Goal: Find specific page/section: Find specific page/section

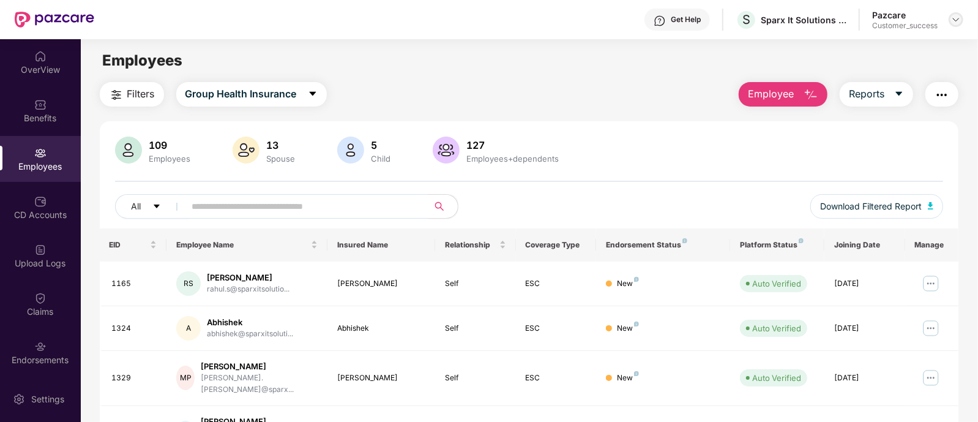
click at [954, 17] on img at bounding box center [956, 20] width 10 height 10
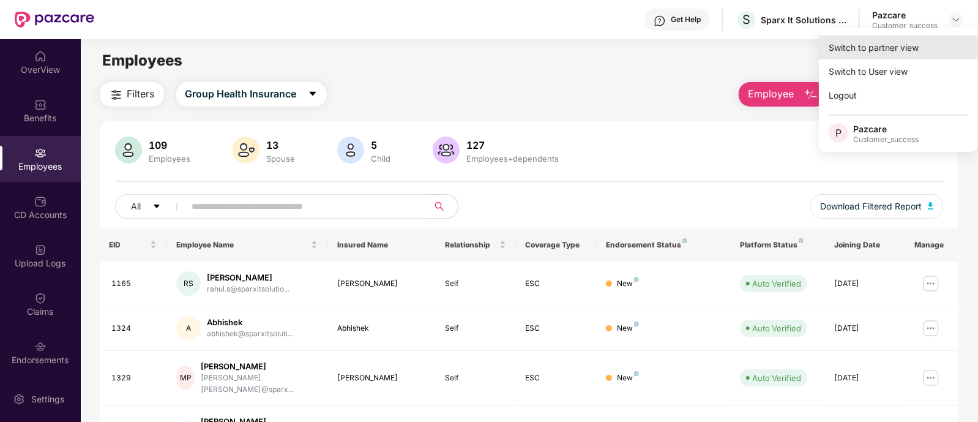
click at [896, 51] on div "Switch to partner view" at bounding box center [898, 48] width 159 height 24
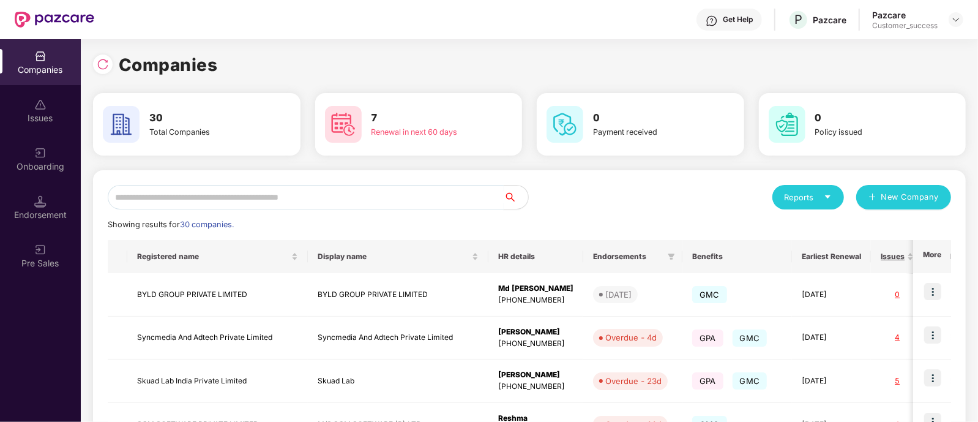
click at [414, 198] on input "text" at bounding box center [306, 197] width 396 height 24
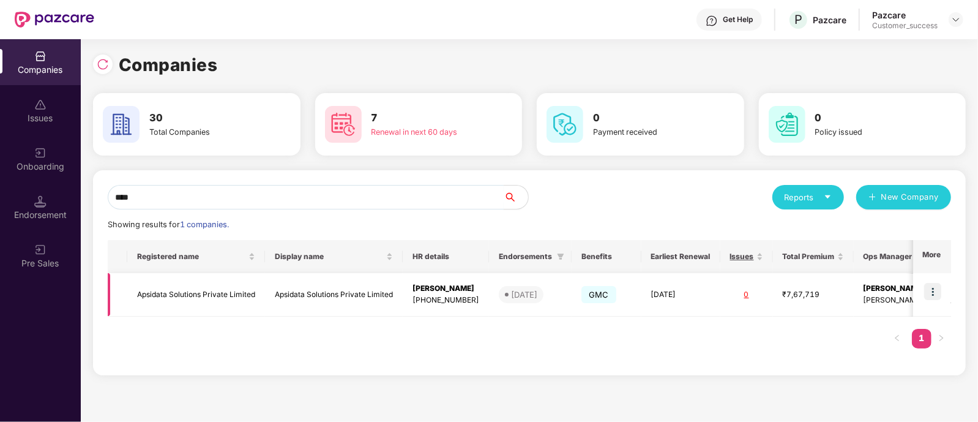
type input "****"
click at [935, 291] on img at bounding box center [932, 291] width 17 height 17
click at [210, 290] on td "Apsidata Solutions Private Limited" at bounding box center [196, 294] width 138 height 43
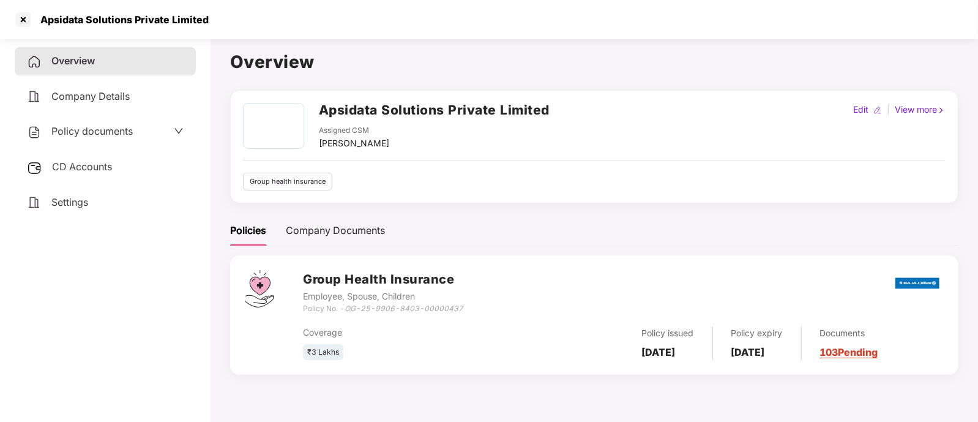
click at [92, 129] on span "Policy documents" at bounding box center [91, 131] width 81 height 12
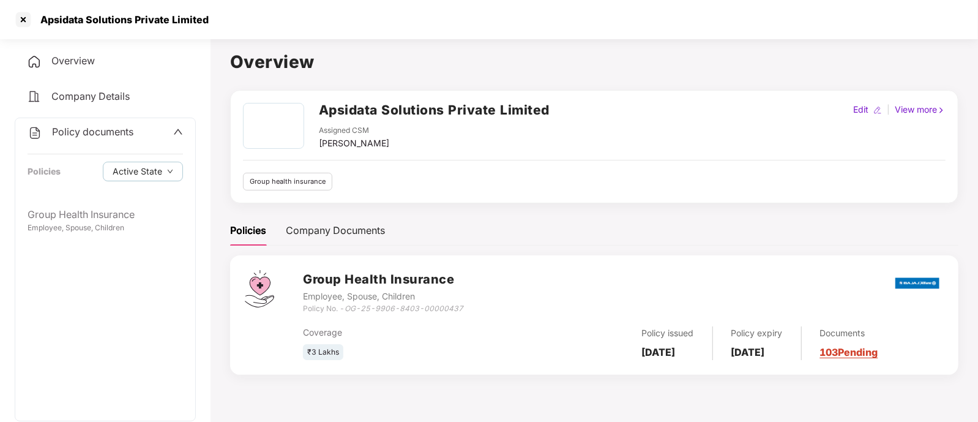
click at [861, 346] on link "103 Pending" at bounding box center [849, 352] width 58 height 12
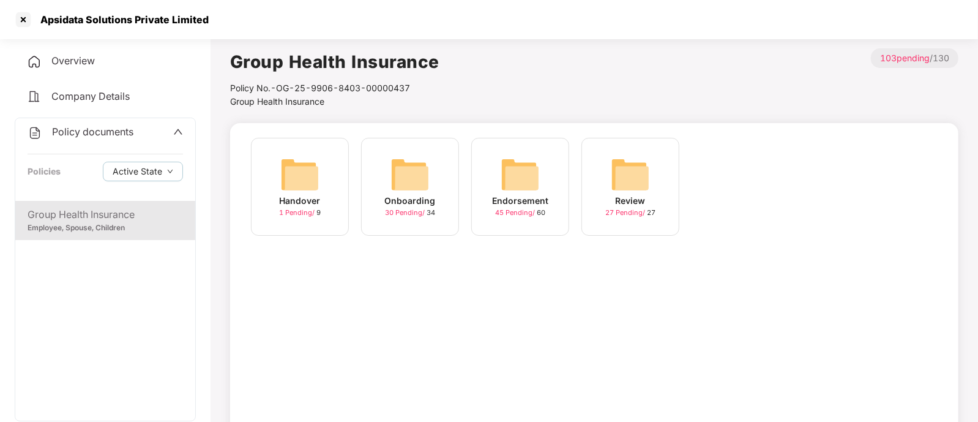
click at [534, 206] on div "Endorsement" at bounding box center [520, 200] width 56 height 13
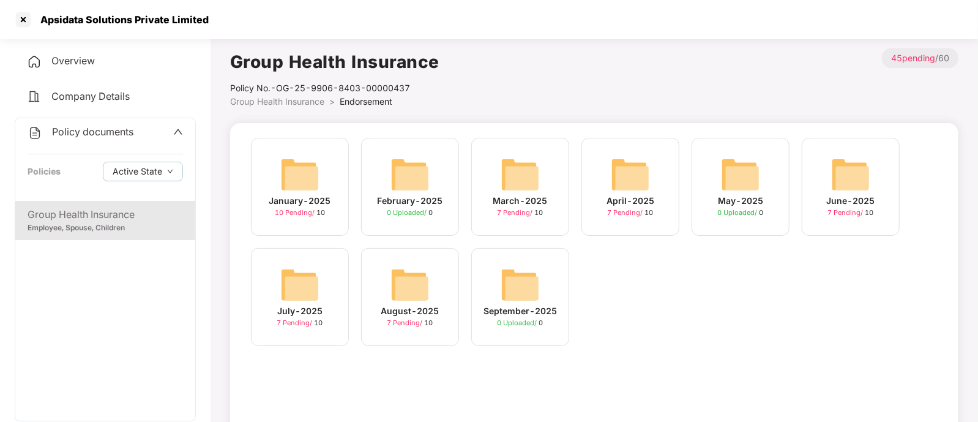
click at [628, 168] on img at bounding box center [630, 174] width 39 height 39
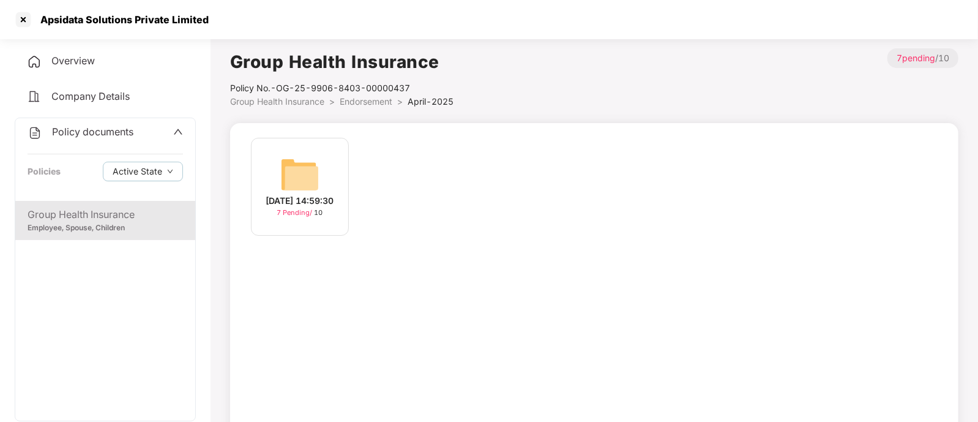
click at [297, 170] on img at bounding box center [299, 174] width 39 height 39
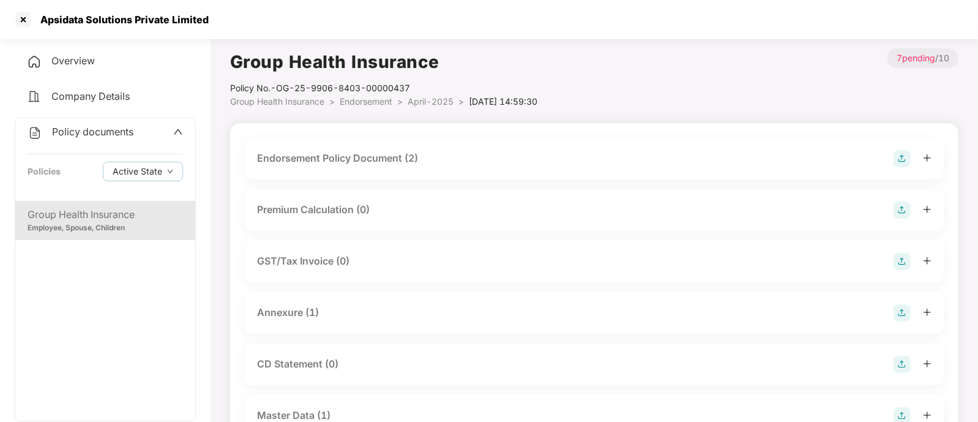
click at [380, 152] on div "Endorsement Policy Document (2)" at bounding box center [337, 158] width 161 height 15
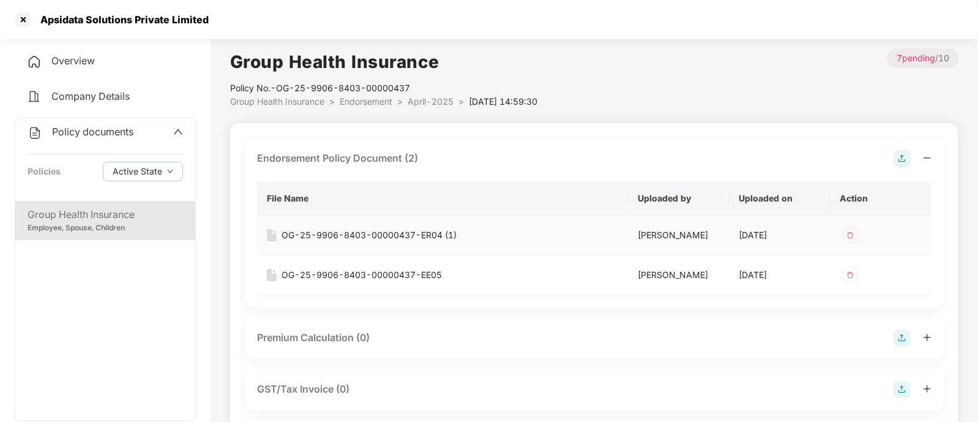
click at [372, 236] on div "OG-25-9906-8403-00000437-ER04 (1)" at bounding box center [369, 234] width 175 height 13
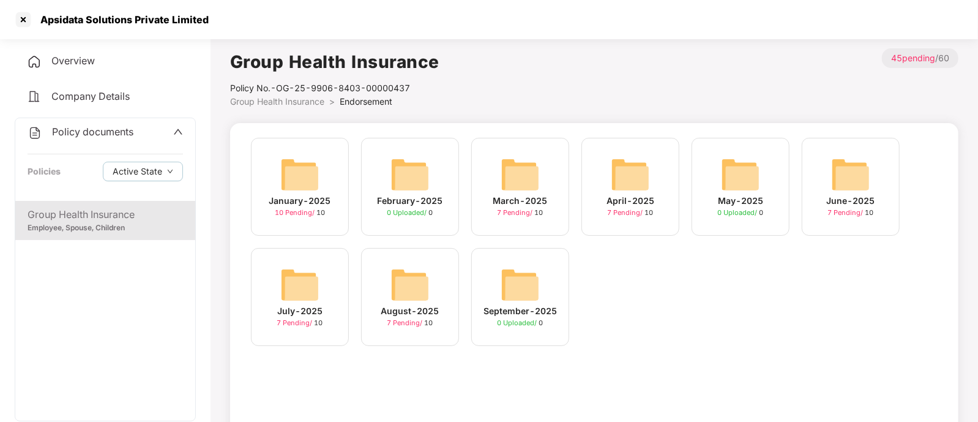
click at [408, 277] on img at bounding box center [410, 284] width 39 height 39
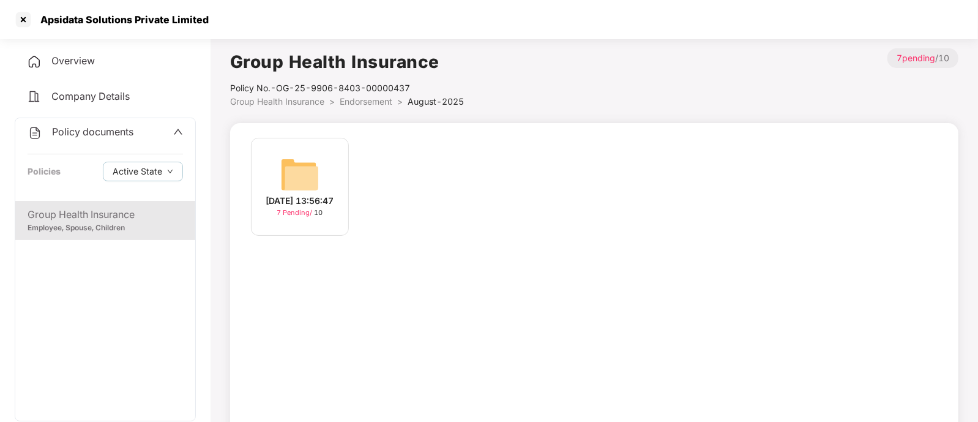
click at [293, 176] on img at bounding box center [299, 174] width 39 height 39
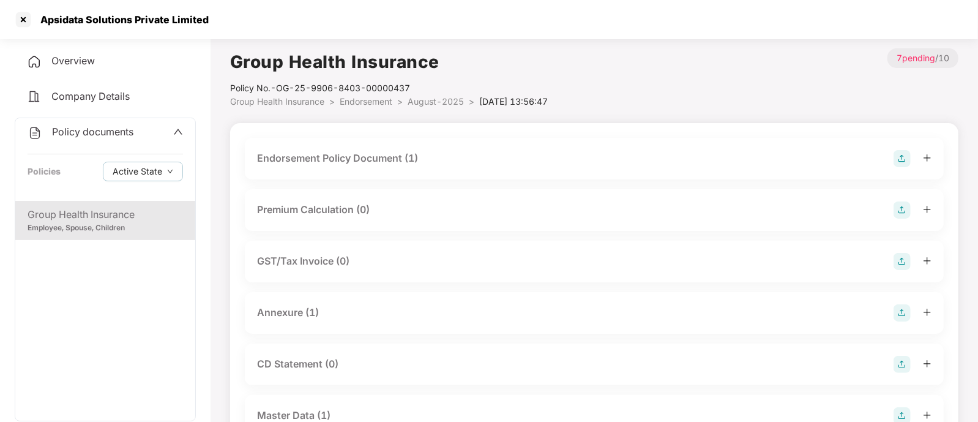
click at [331, 157] on div "Endorsement Policy Document (1)" at bounding box center [337, 158] width 161 height 15
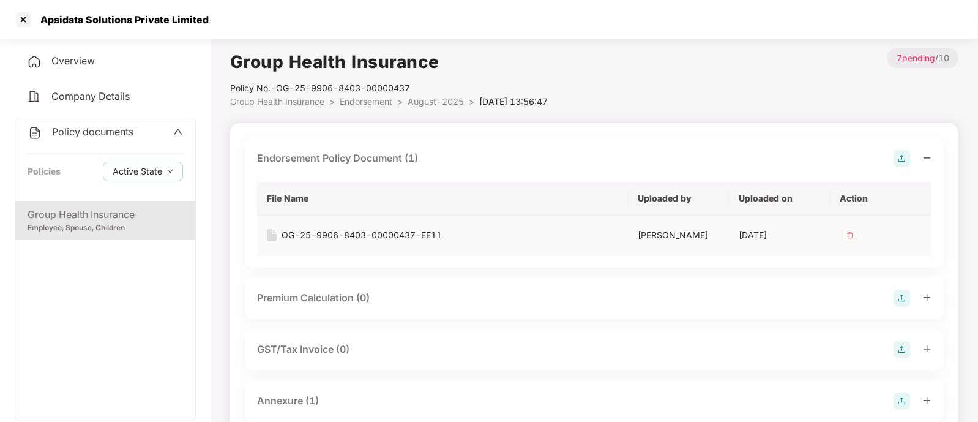
click at [333, 232] on div "OG-25-9906-8403-00000437-EE11" at bounding box center [362, 234] width 160 height 13
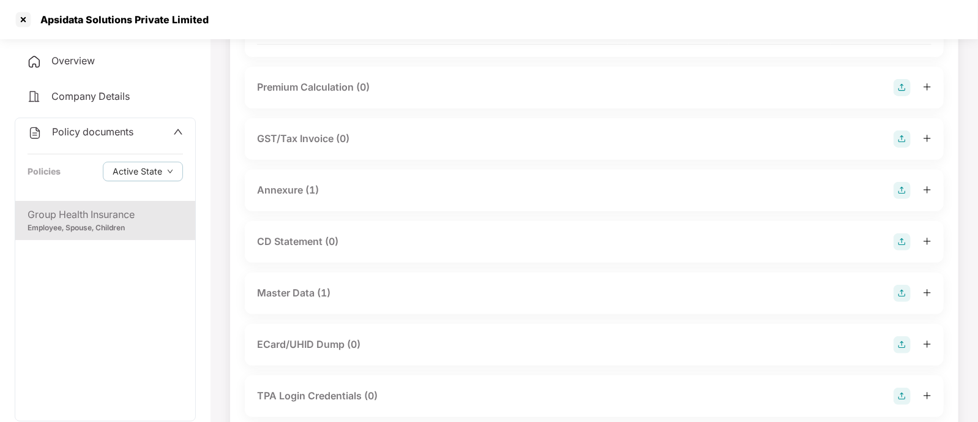
scroll to position [214, 0]
click at [284, 194] on div "Annexure (1)" at bounding box center [288, 186] width 62 height 15
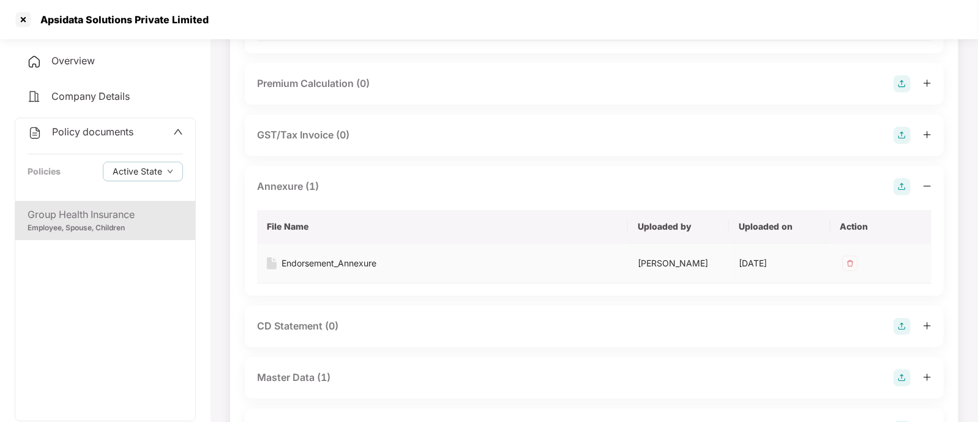
click at [326, 270] on div "Endorsement_Annexure" at bounding box center [329, 263] width 95 height 13
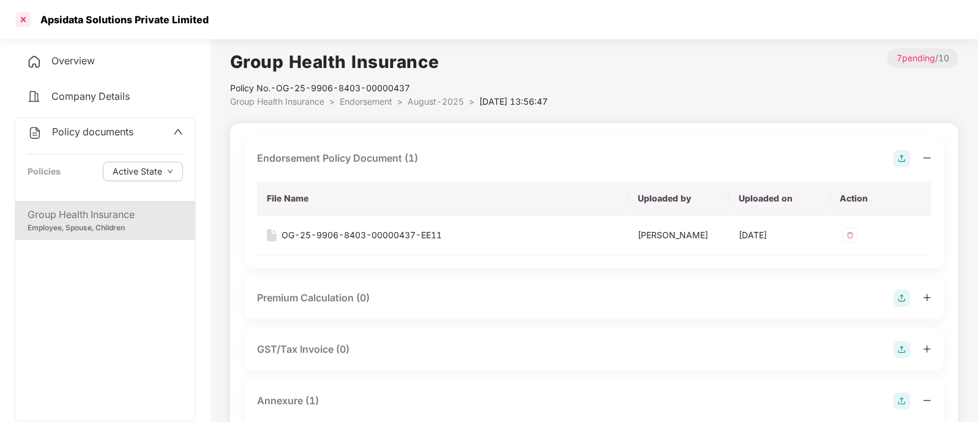
click at [15, 18] on div at bounding box center [23, 20] width 20 height 20
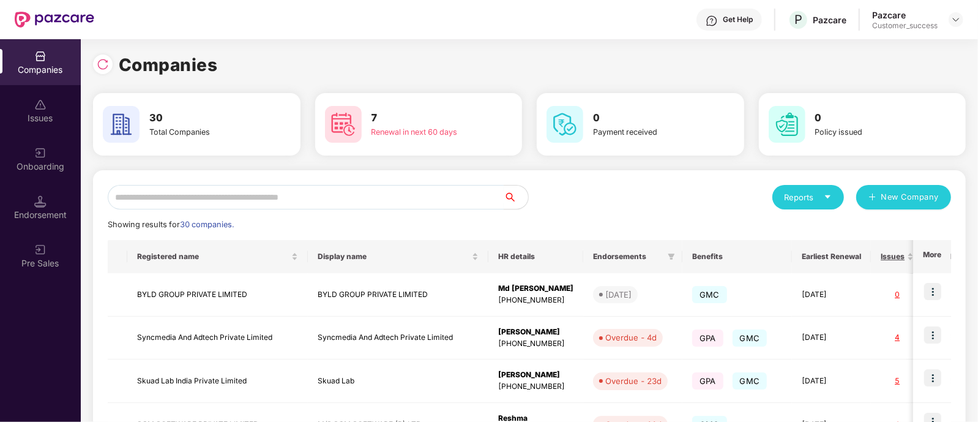
click at [389, 186] on input "text" at bounding box center [306, 197] width 396 height 24
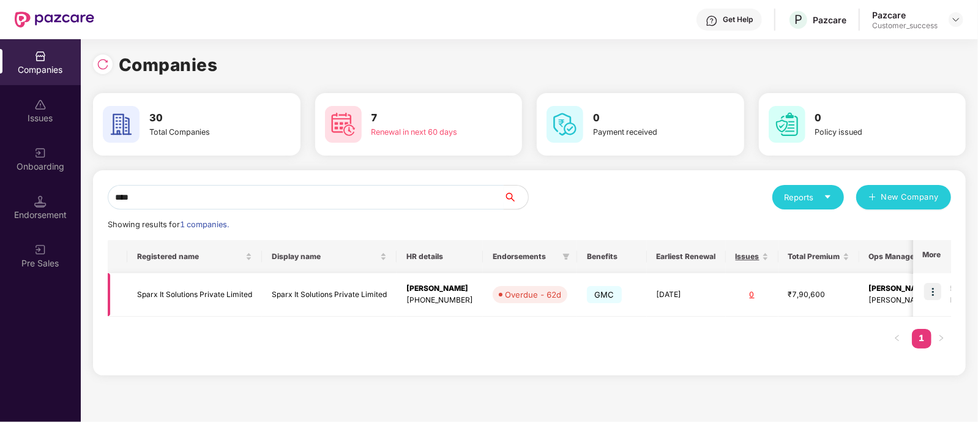
type input "****"
click at [934, 292] on img at bounding box center [932, 291] width 17 height 17
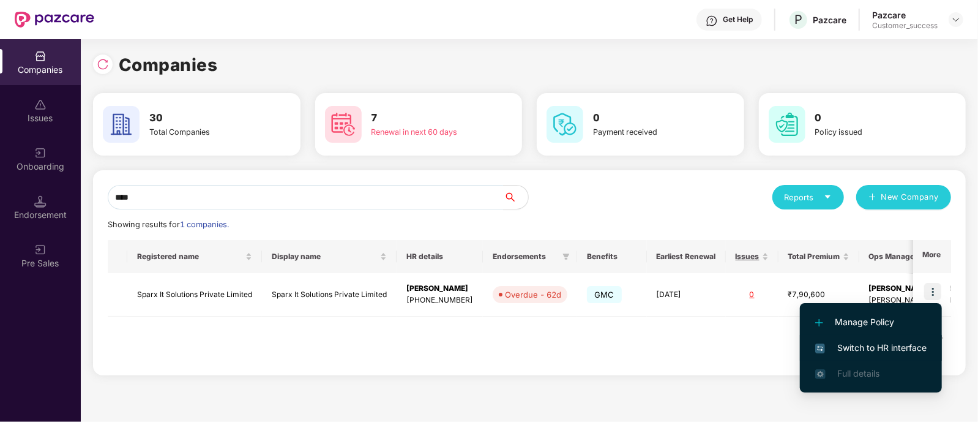
click at [864, 344] on span "Switch to HR interface" at bounding box center [870, 347] width 111 height 13
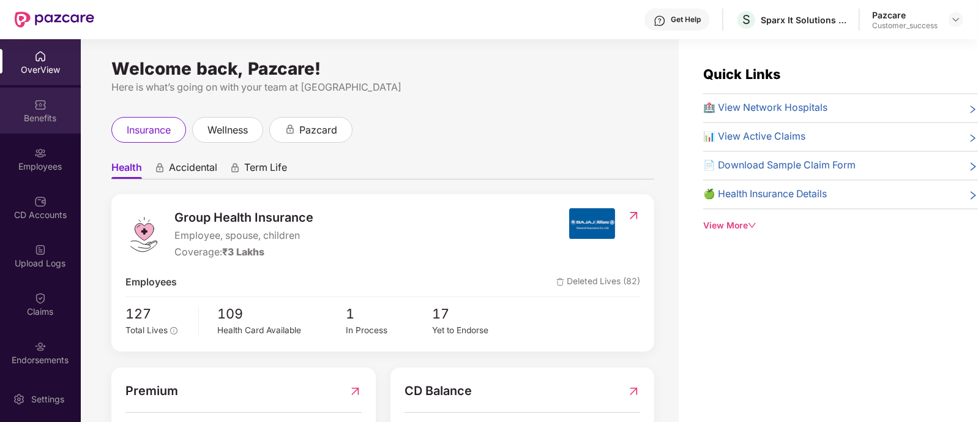
click at [38, 107] on img at bounding box center [40, 105] width 12 height 12
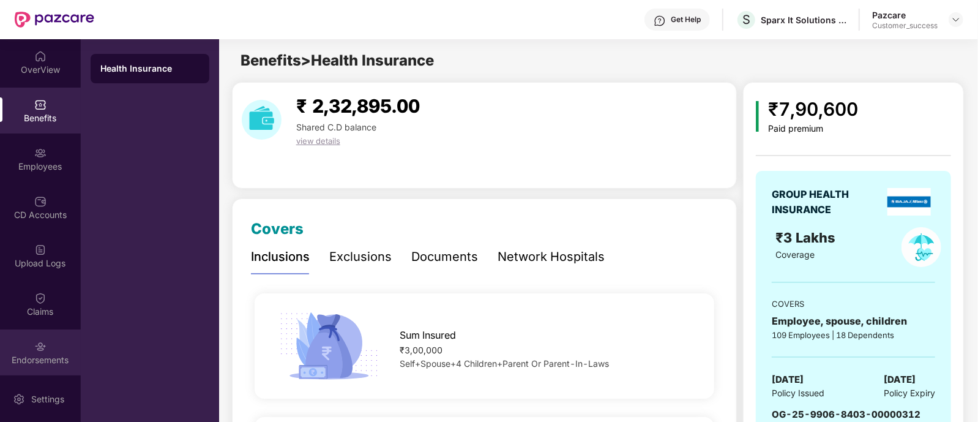
click at [35, 348] on img at bounding box center [40, 346] width 12 height 12
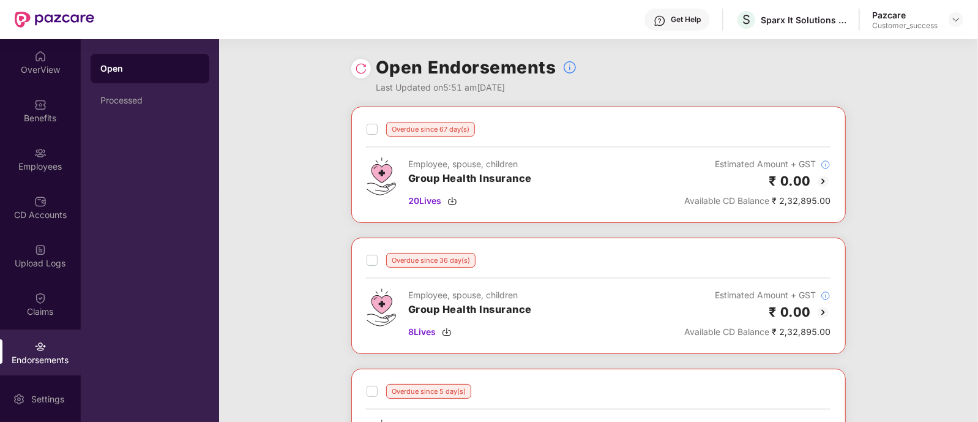
click at [362, 69] on img at bounding box center [361, 68] width 12 height 12
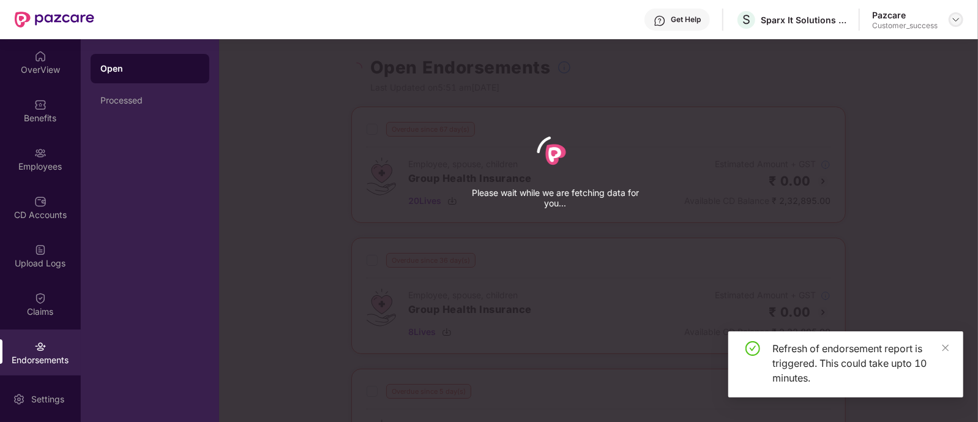
click at [958, 21] on img at bounding box center [956, 20] width 10 height 10
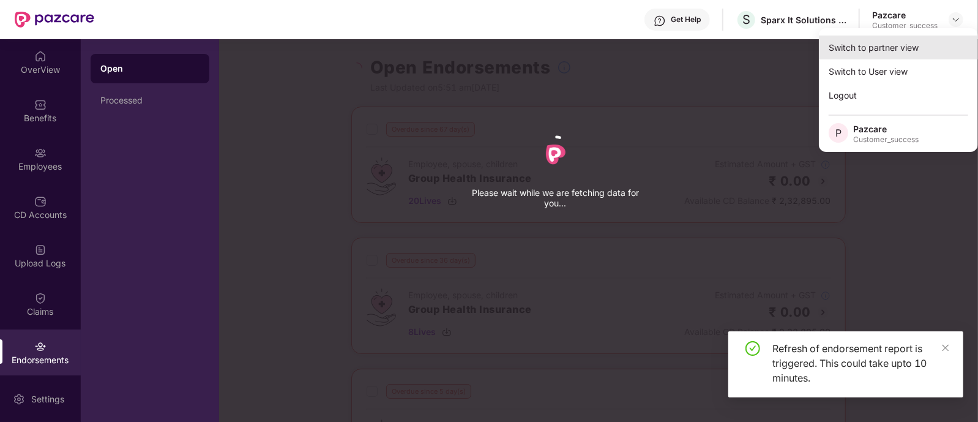
click at [926, 48] on div "Switch to partner view" at bounding box center [898, 48] width 159 height 24
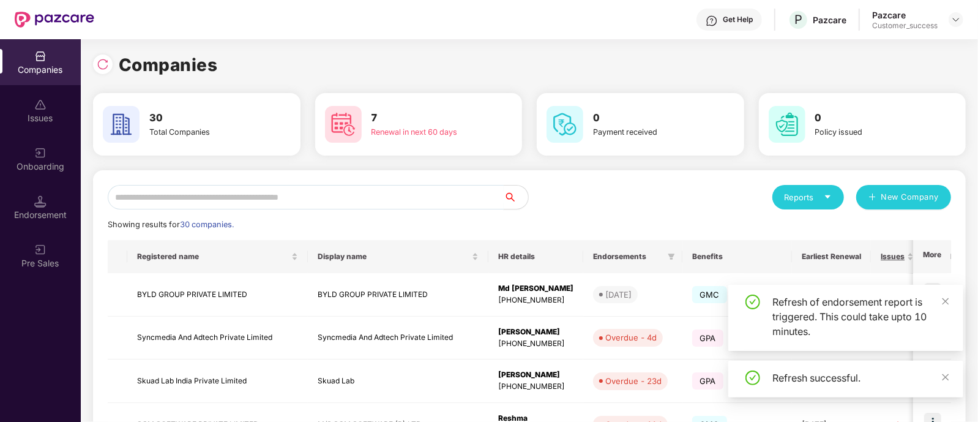
click at [336, 195] on input "text" at bounding box center [306, 197] width 396 height 24
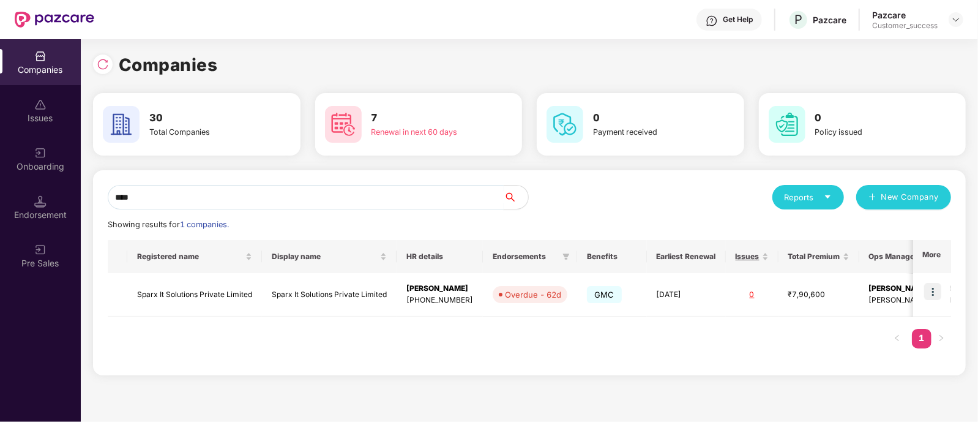
type input "****"
click at [835, 198] on div "Reports" at bounding box center [809, 197] width 72 height 24
click at [828, 230] on div "Companies" at bounding box center [835, 228] width 108 height 13
click at [816, 197] on div "Reports" at bounding box center [808, 197] width 47 height 12
click at [807, 228] on div "Companies" at bounding box center [803, 228] width 45 height 13
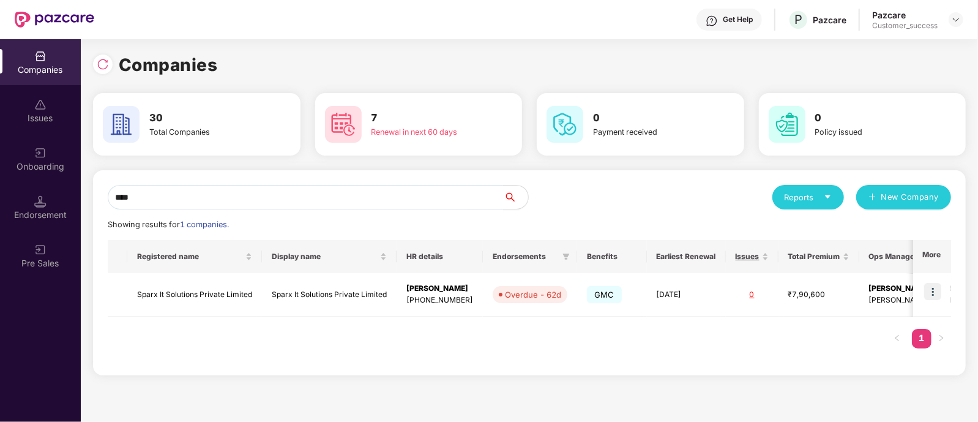
click at [807, 203] on div "Reports" at bounding box center [809, 197] width 72 height 24
click at [815, 227] on div "Companies" at bounding box center [803, 228] width 45 height 13
